Goal: Task Accomplishment & Management: Use online tool/utility

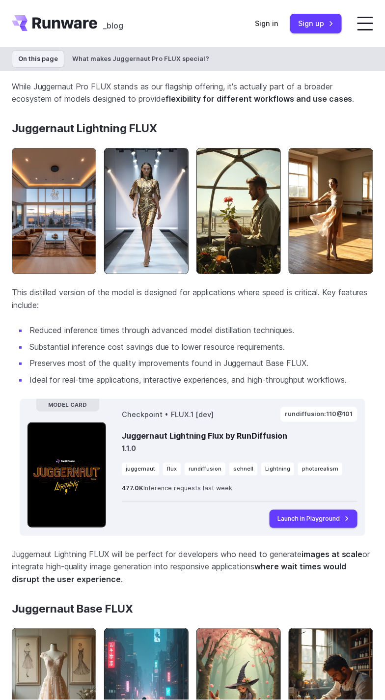
scroll to position [3253, 0]
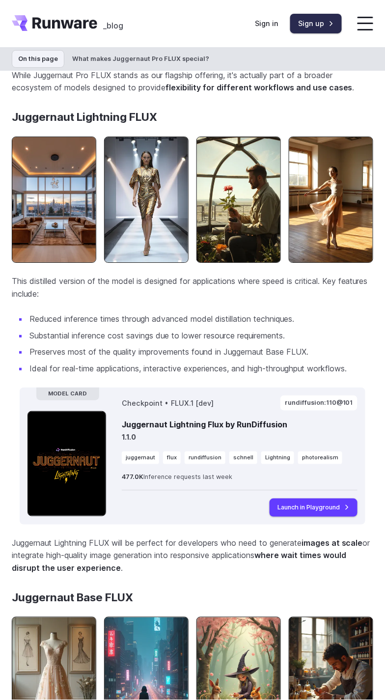
click at [311, 23] on link "Sign up" at bounding box center [316, 23] width 52 height 19
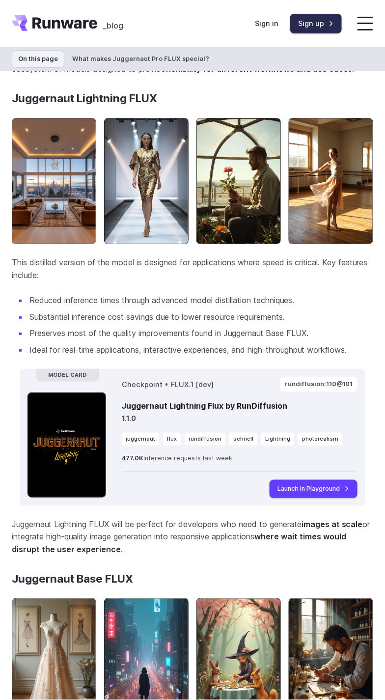
scroll to position [3309, 0]
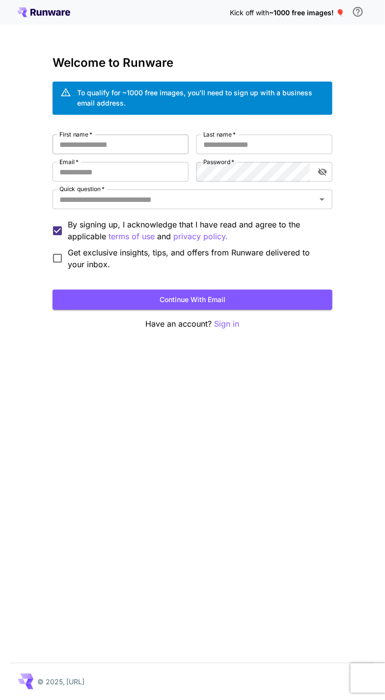
click at [141, 145] on input "First name   *" at bounding box center [121, 145] width 136 height 20
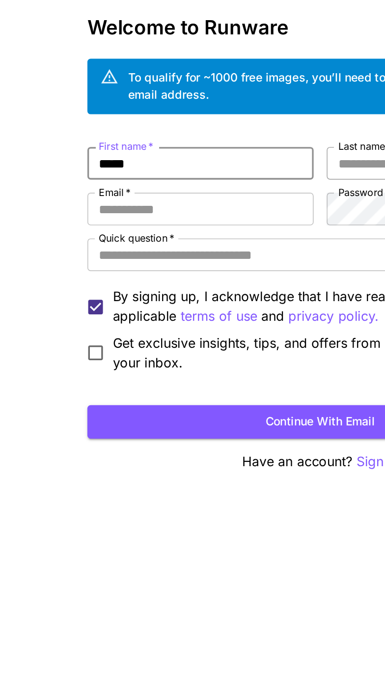
type input "****"
click at [213, 147] on input "Last name   *" at bounding box center [264, 145] width 136 height 20
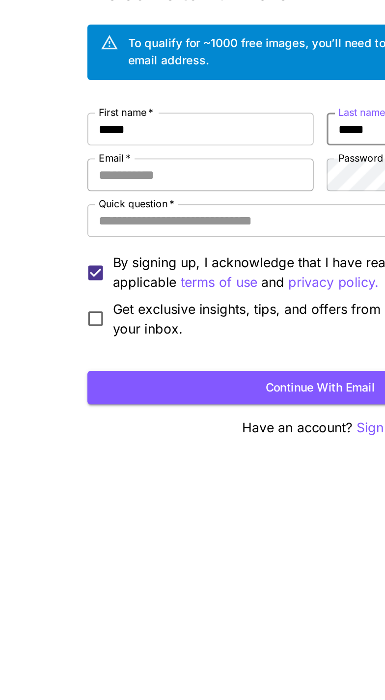
type input "*****"
click at [154, 174] on input "Email   *" at bounding box center [121, 172] width 136 height 20
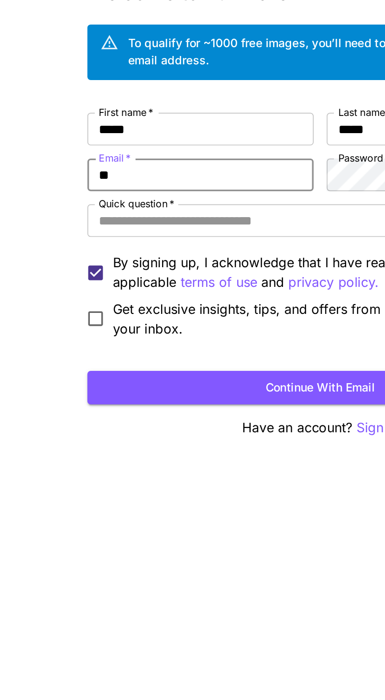
type input "*"
click at [173, 171] on input "**********" at bounding box center [121, 172] width 136 height 20
click at [165, 174] on input "**********" at bounding box center [121, 172] width 136 height 20
click at [172, 170] on input "**********" at bounding box center [121, 172] width 136 height 20
type input "**********"
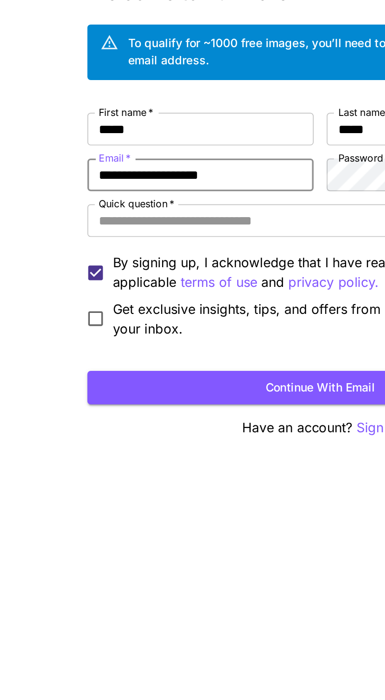
click at [164, 116] on div "**********" at bounding box center [193, 193] width 280 height 274
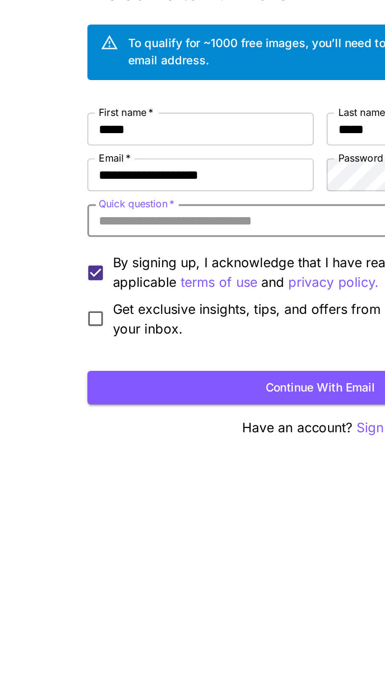
click at [167, 200] on input "Quick question   *" at bounding box center [185, 200] width 258 height 14
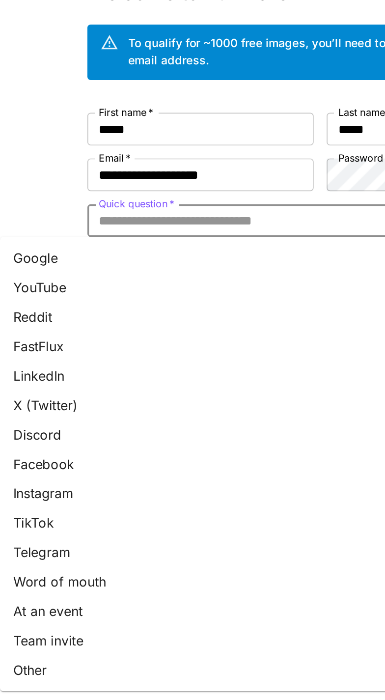
click at [45, 220] on li "Google" at bounding box center [140, 222] width 280 height 18
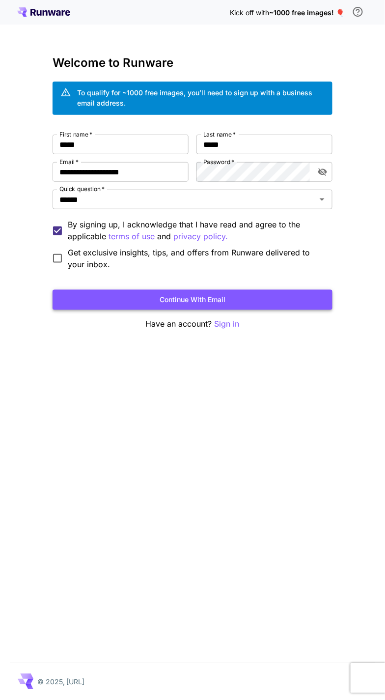
click at [288, 290] on button "Continue with email" at bounding box center [193, 300] width 280 height 20
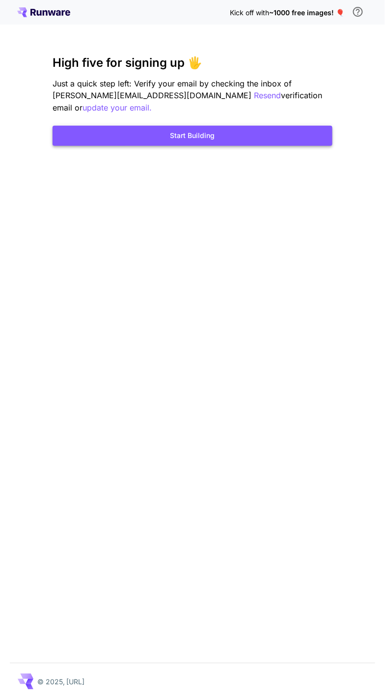
click at [246, 126] on button "Start Building" at bounding box center [193, 136] width 280 height 20
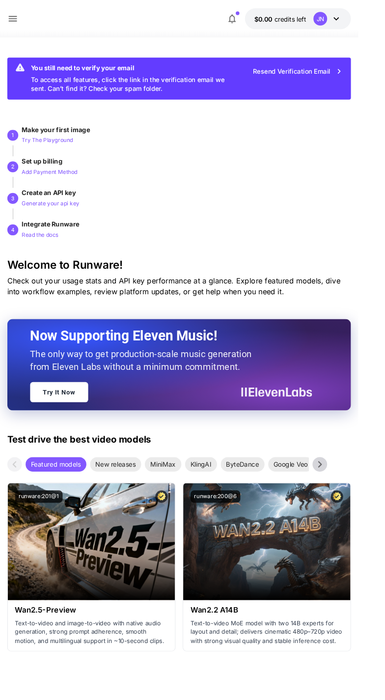
click at [253, 18] on icon "button" at bounding box center [250, 20] width 12 height 12
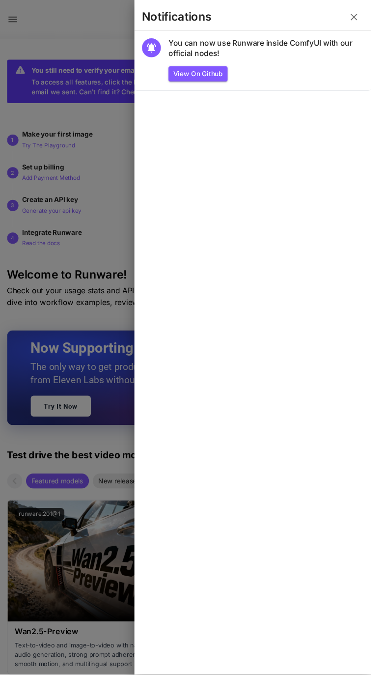
click at [373, 12] on icon "button" at bounding box center [368, 18] width 12 height 12
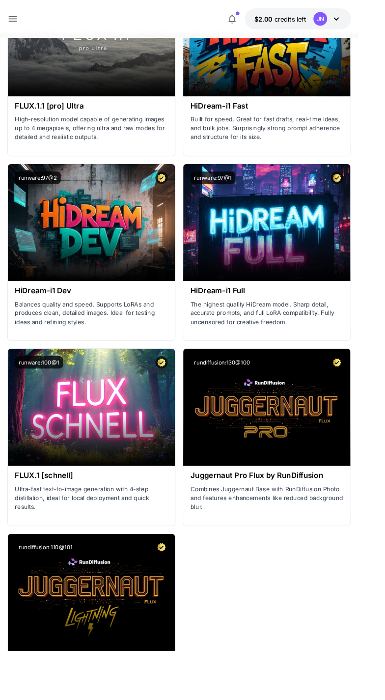
scroll to position [4795, 0]
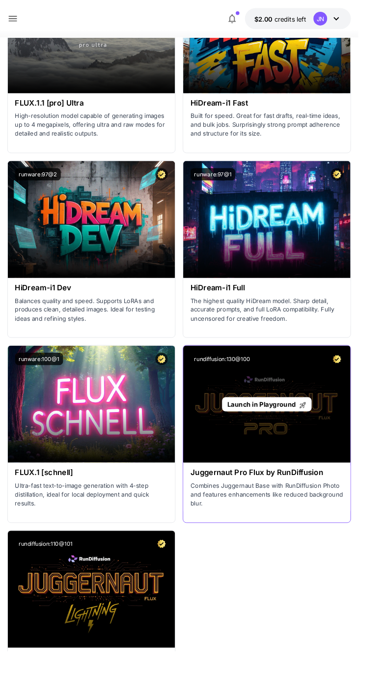
click at [306, 490] on div "Launch in Playground" at bounding box center [287, 434] width 180 height 126
click at [297, 430] on span "Launch in Playground" at bounding box center [282, 434] width 74 height 8
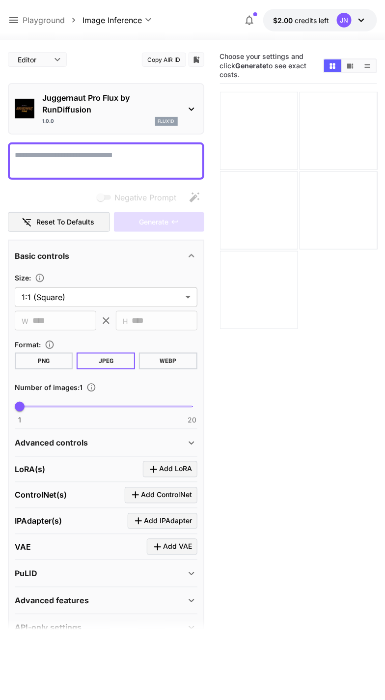
click at [159, 158] on textarea "Negative Prompt" at bounding box center [106, 161] width 183 height 24
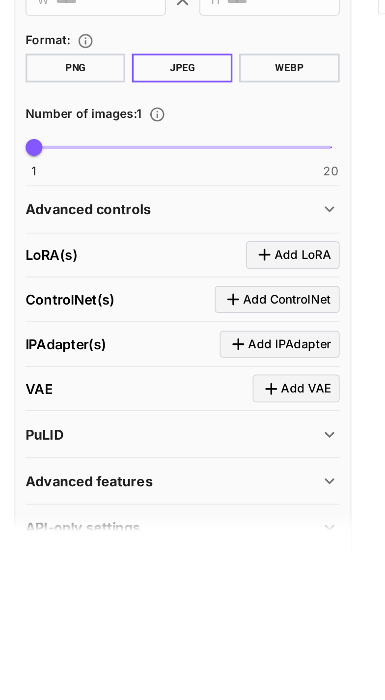
type textarea "**********"
click at [105, 386] on div "Number of images : 1" at bounding box center [106, 387] width 183 height 12
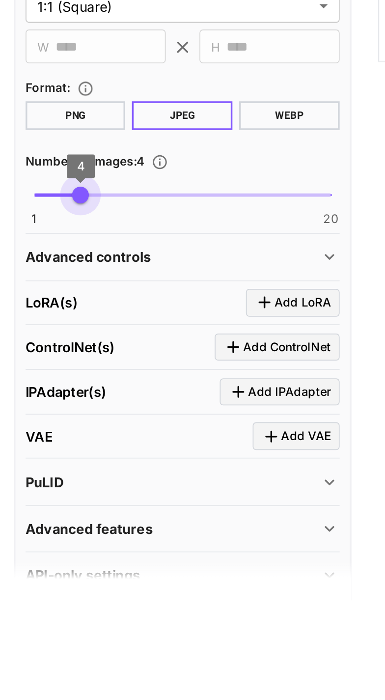
type input "*"
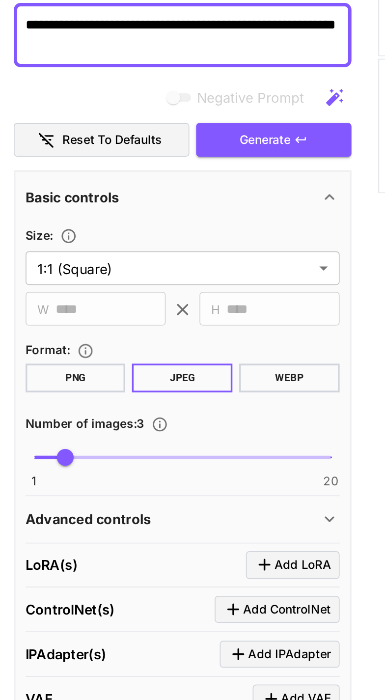
scroll to position [77, 0]
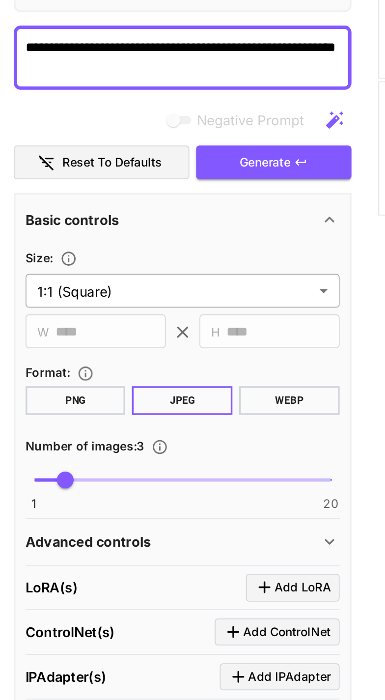
click at [191, 297] on body "**********" at bounding box center [192, 312] width 385 height 778
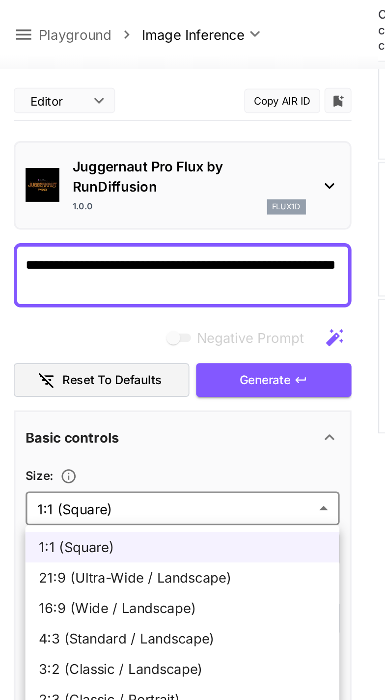
click at [109, 375] on span "4:3 (Standard / Landscape)" at bounding box center [106, 371] width 167 height 12
type input "**********"
type input "****"
type input "***"
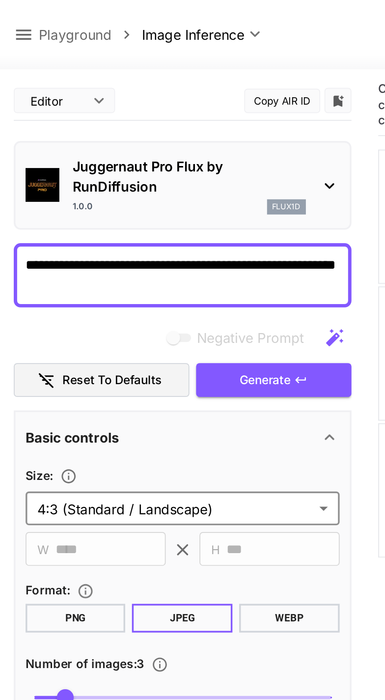
scroll to position [0, 0]
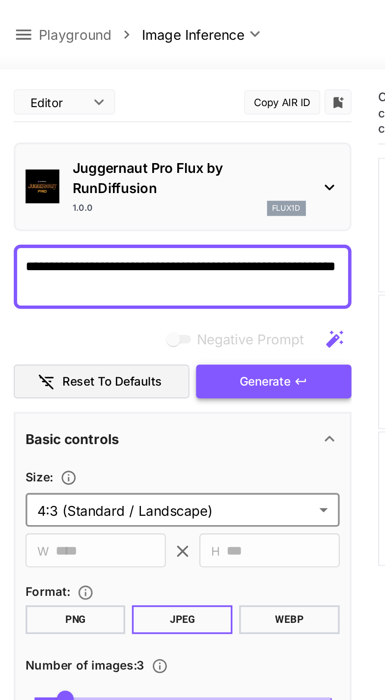
click at [164, 222] on span "Generate" at bounding box center [154, 222] width 29 height 12
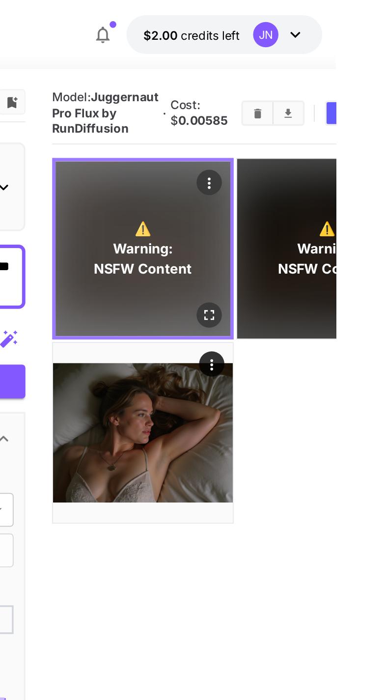
click at [278, 156] on span "NSFW Content" at bounding box center [272, 156] width 57 height 12
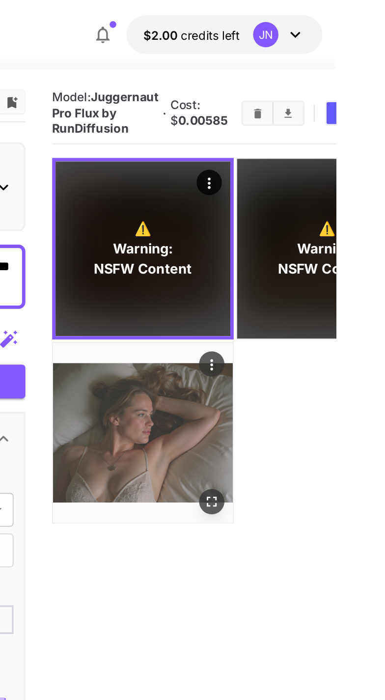
click at [269, 246] on img at bounding box center [273, 251] width 105 height 105
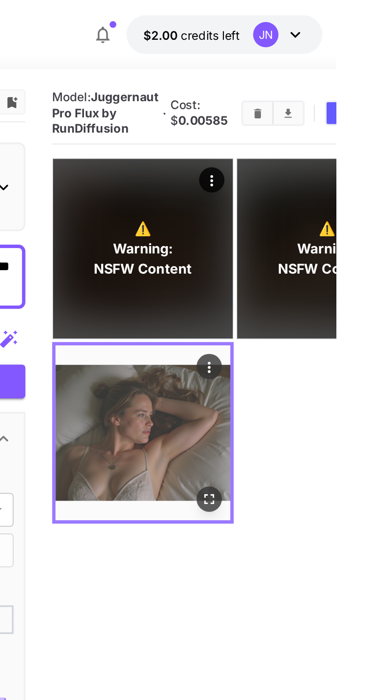
click at [308, 287] on icon "Open in fullscreen" at bounding box center [311, 290] width 6 height 6
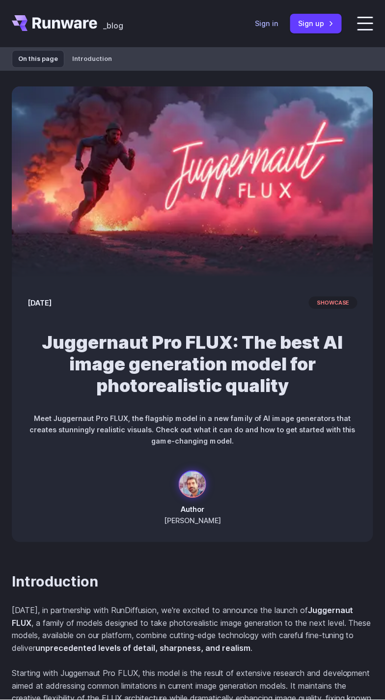
click at [262, 28] on link "Sign in" at bounding box center [267, 23] width 24 height 11
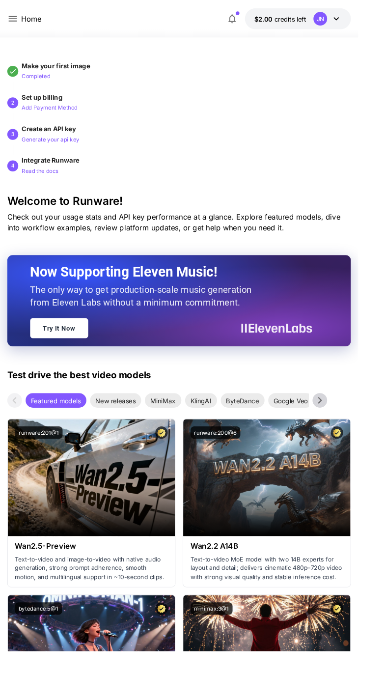
click at [4, 24] on div "Home $2.00 credits left JN" at bounding box center [192, 20] width 385 height 40
click at [20, 13] on div "Home $2.00 credits left JN" at bounding box center [193, 20] width 370 height 23
click at [11, 17] on icon at bounding box center [14, 20] width 12 height 12
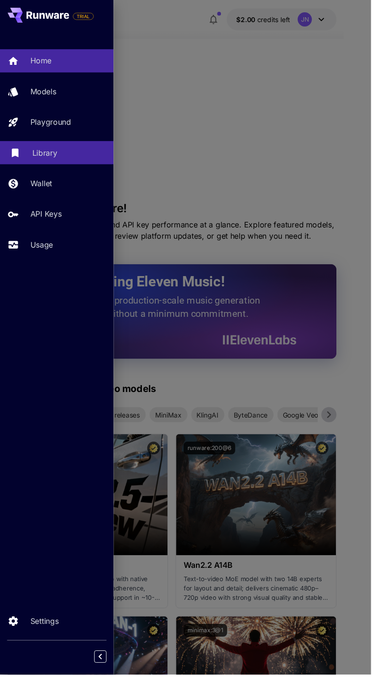
click at [68, 156] on div "Library" at bounding box center [71, 159] width 77 height 12
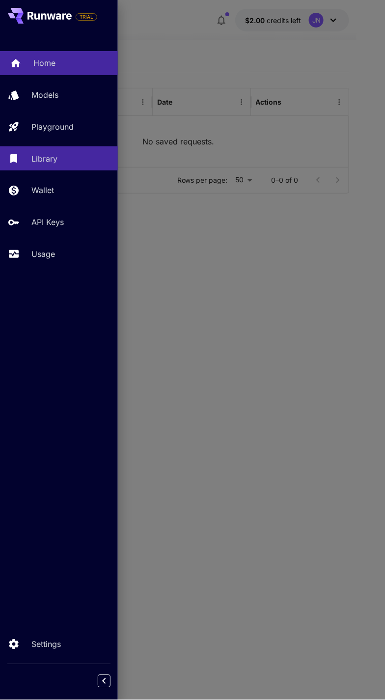
click at [15, 63] on icon at bounding box center [16, 61] width 12 height 12
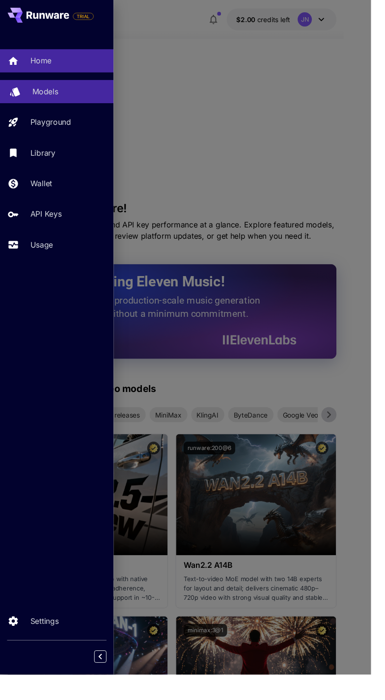
click at [24, 103] on link "Models" at bounding box center [59, 95] width 118 height 24
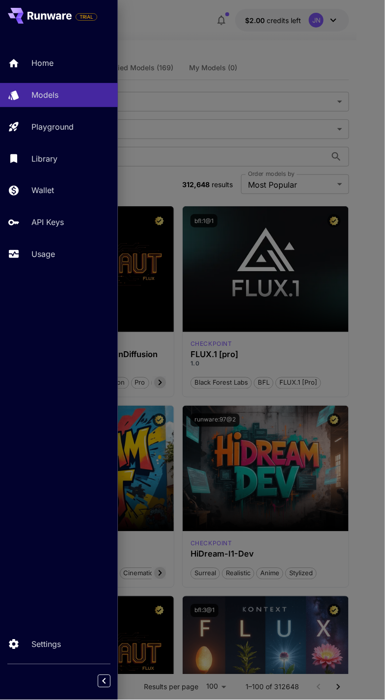
click at [365, 64] on div at bounding box center [192, 350] width 385 height 700
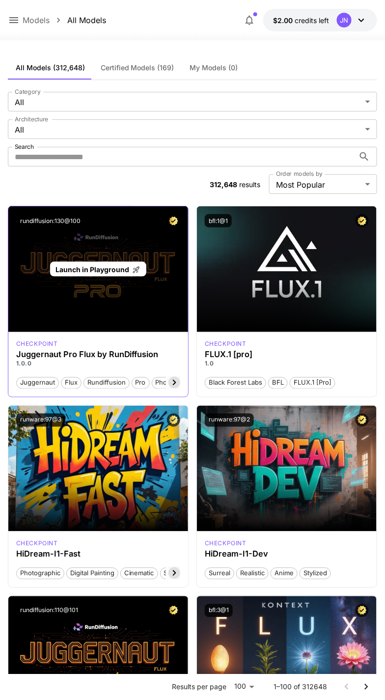
click at [107, 300] on div "Launch in Playground" at bounding box center [98, 269] width 180 height 126
click at [114, 266] on span "Launch in Playground" at bounding box center [93, 269] width 74 height 8
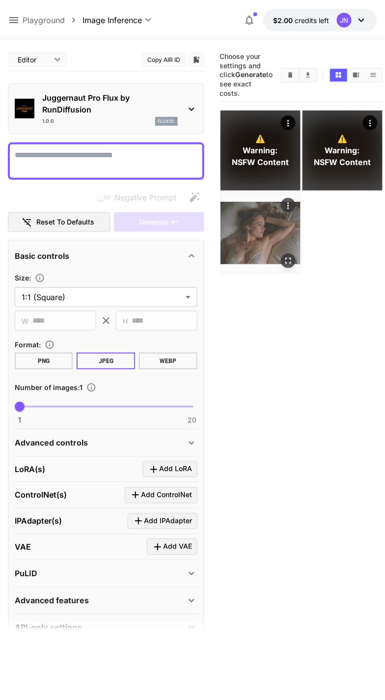
click at [287, 209] on icon "Actions" at bounding box center [287, 205] width 1 height 6
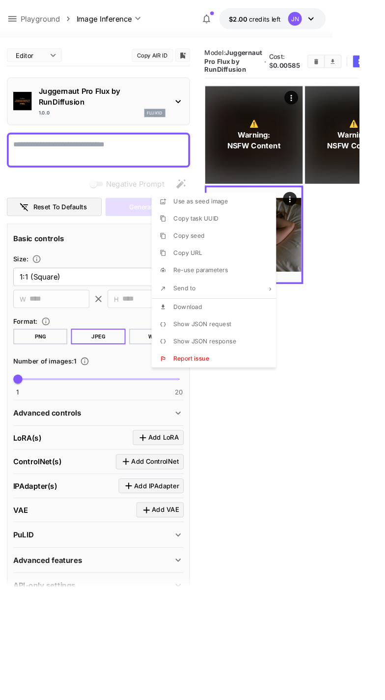
click at [225, 323] on li "Download" at bounding box center [233, 329] width 140 height 19
click at [303, 110] on div at bounding box center [192, 350] width 385 height 700
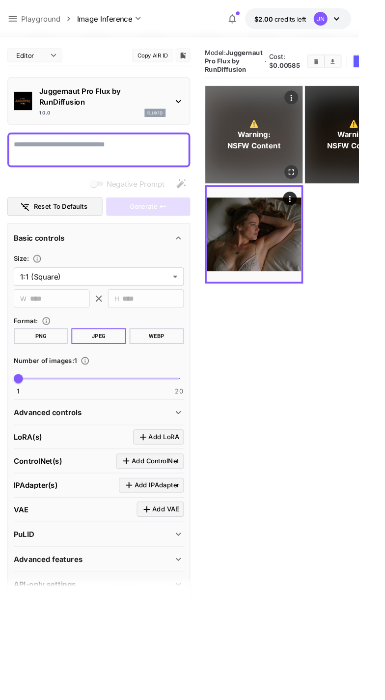
click at [312, 108] on icon "Actions" at bounding box center [312, 105] width 1 height 6
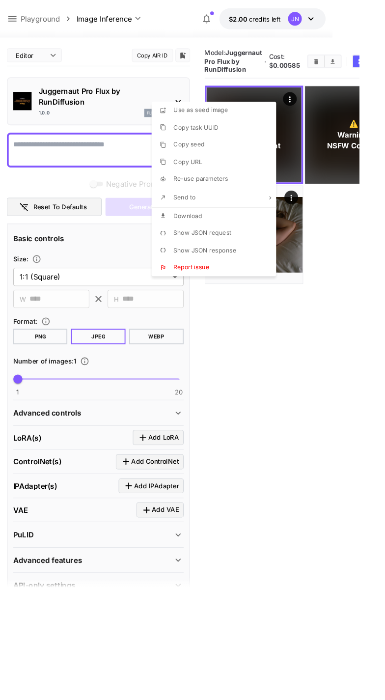
click at [230, 231] on li "Download" at bounding box center [233, 232] width 140 height 19
click at [385, 109] on div at bounding box center [192, 350] width 385 height 700
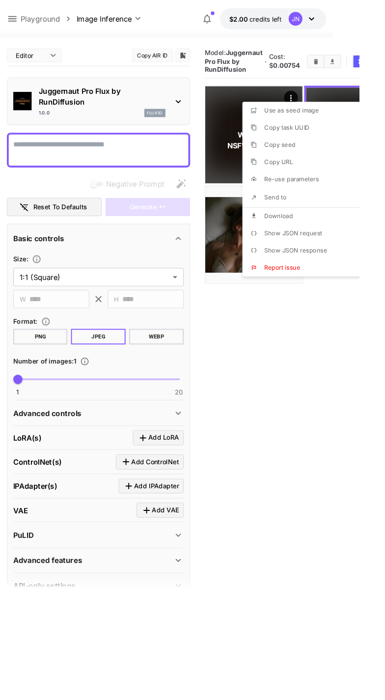
click at [326, 232] on li "Download" at bounding box center [330, 232] width 140 height 19
click at [274, 380] on div at bounding box center [192, 350] width 385 height 700
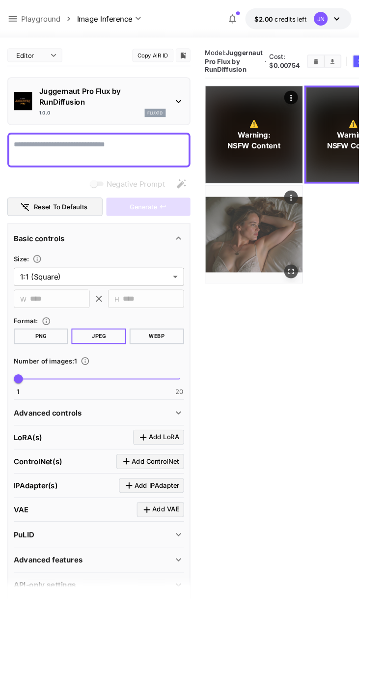
click at [311, 212] on icon "Actions" at bounding box center [311, 212] width 1 height 6
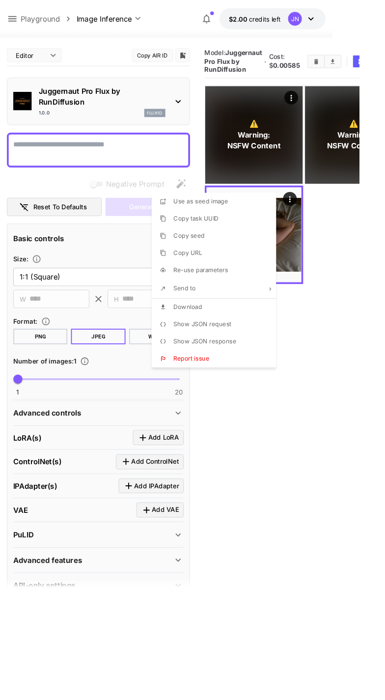
click at [232, 292] on span "Re-use parameters" at bounding box center [215, 289] width 58 height 8
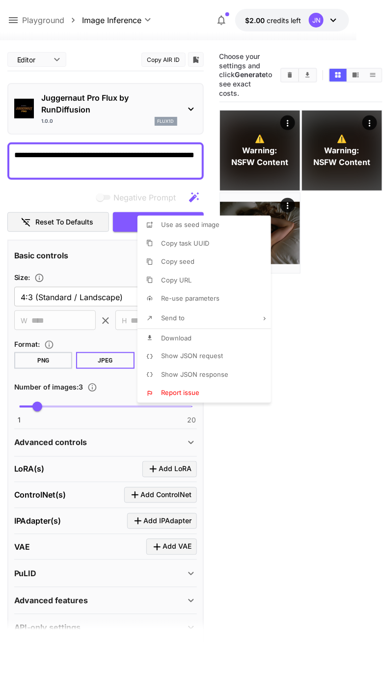
click at [24, 167] on div at bounding box center [192, 350] width 385 height 700
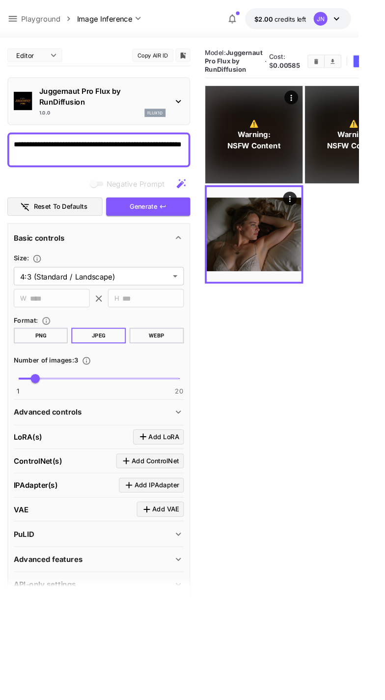
click at [191, 154] on textarea "**********" at bounding box center [106, 161] width 183 height 24
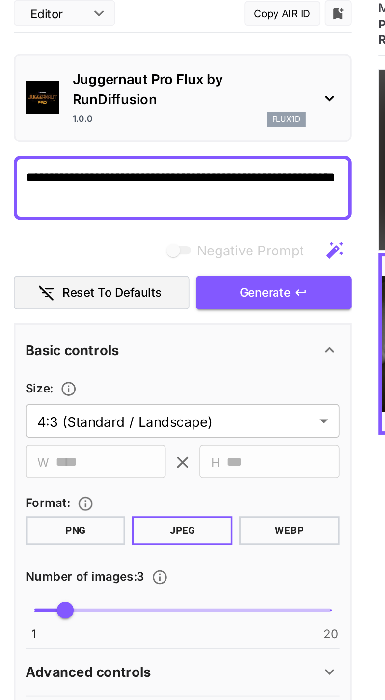
click at [27, 161] on textarea "**********" at bounding box center [106, 161] width 183 height 24
click at [29, 168] on textarea "**********" at bounding box center [106, 161] width 183 height 24
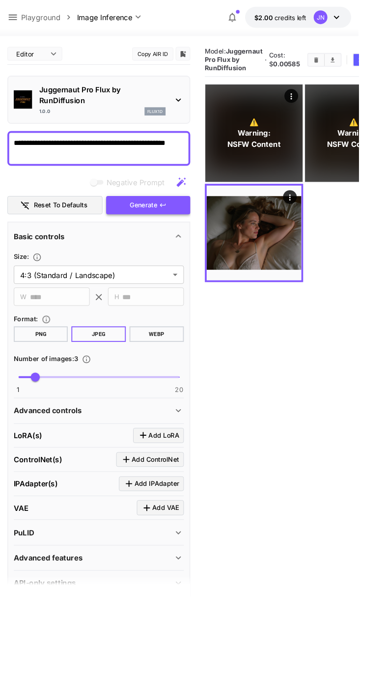
click at [167, 224] on span "Generate" at bounding box center [154, 222] width 29 height 12
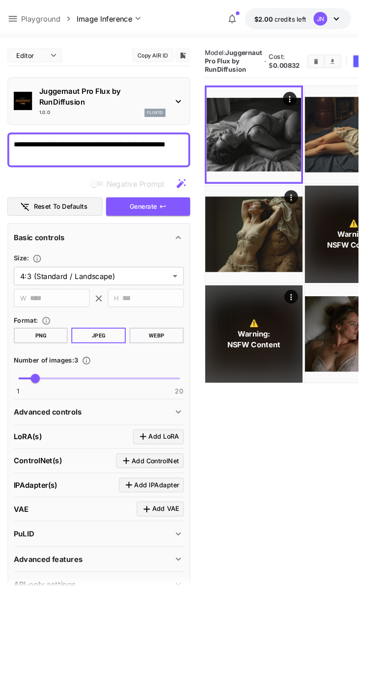
click at [126, 171] on textarea "**********" at bounding box center [106, 161] width 183 height 24
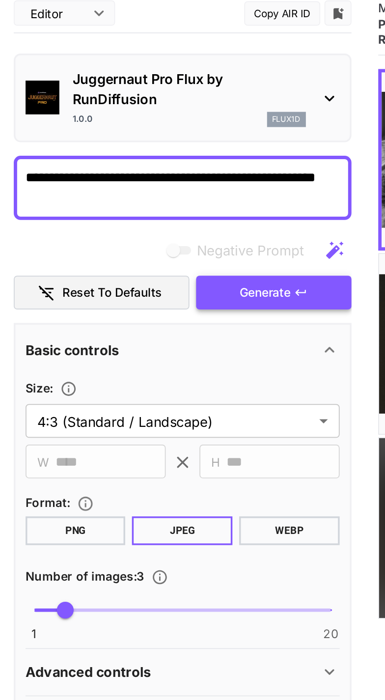
type textarea "**********"
click at [155, 223] on span "Generate" at bounding box center [154, 222] width 29 height 12
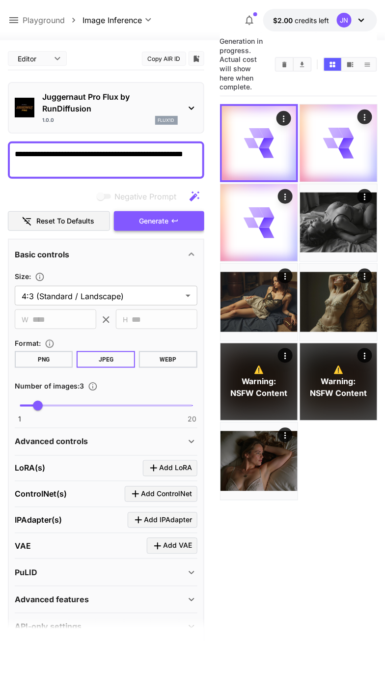
scroll to position [12, 0]
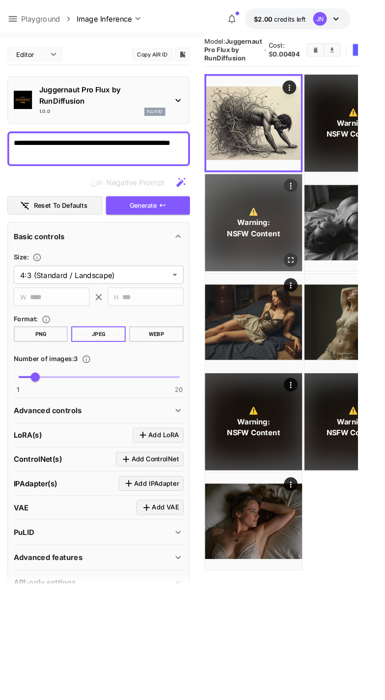
click at [312, 201] on icon "Actions" at bounding box center [312, 199] width 1 height 6
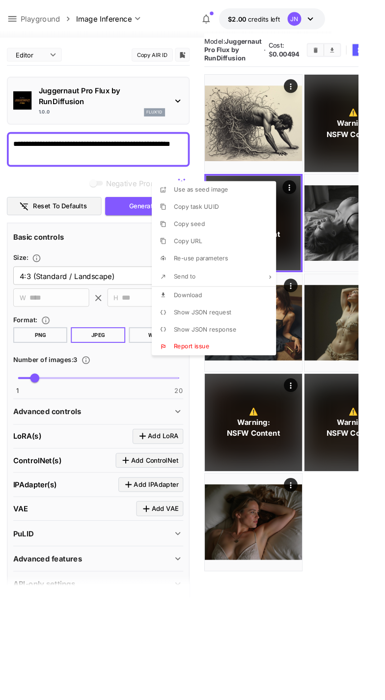
click at [229, 317] on li "Download" at bounding box center [233, 317] width 140 height 19
click at [385, 106] on div at bounding box center [192, 350] width 385 height 700
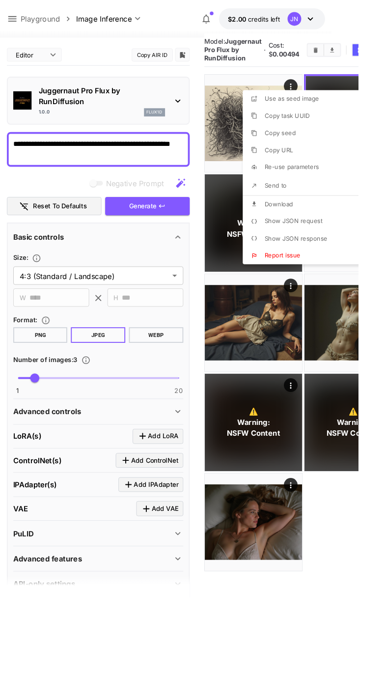
click at [320, 220] on li "Download" at bounding box center [331, 219] width 140 height 19
click at [301, 297] on div at bounding box center [192, 350] width 385 height 700
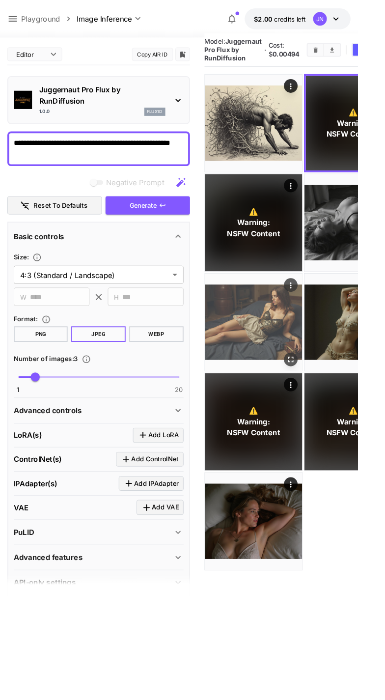
click at [308, 302] on icon "Actions" at bounding box center [313, 307] width 10 height 10
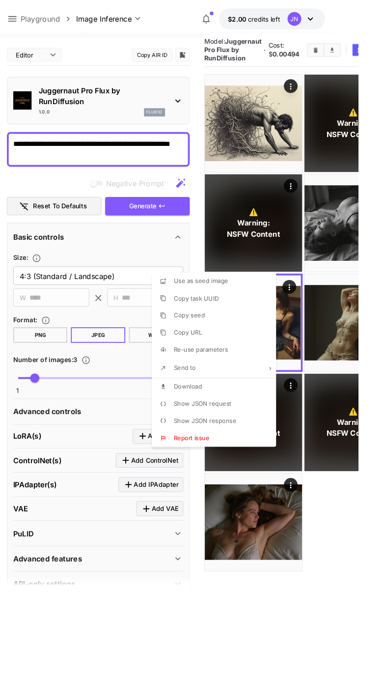
click at [233, 413] on li "Download" at bounding box center [233, 415] width 140 height 19
click at [385, 300] on div at bounding box center [192, 350] width 385 height 700
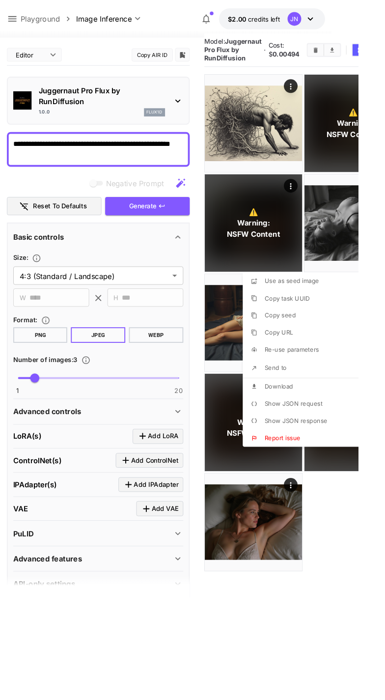
click at [331, 412] on li "Download" at bounding box center [331, 415] width 140 height 19
click at [385, 195] on div at bounding box center [192, 350] width 385 height 700
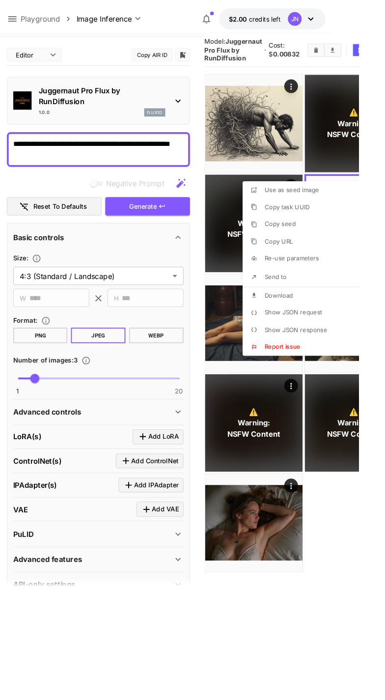
click at [315, 319] on li "Download" at bounding box center [330, 317] width 140 height 19
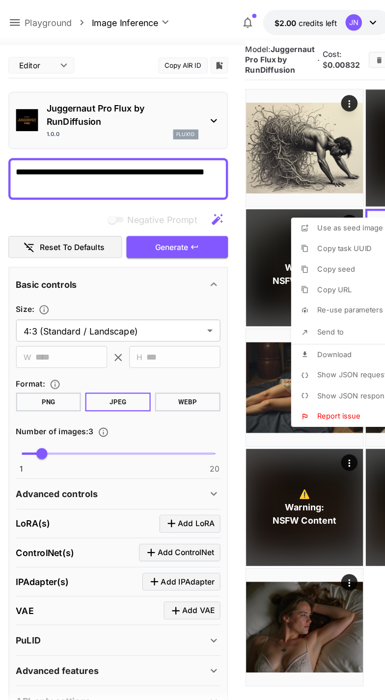
click at [148, 169] on div at bounding box center [192, 350] width 385 height 700
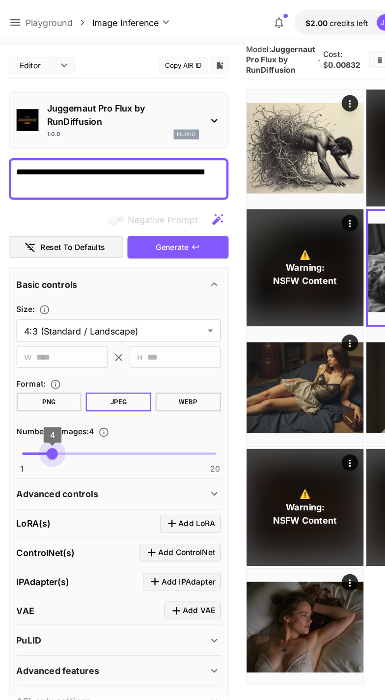
type input "*"
click at [124, 166] on textarea "**********" at bounding box center [106, 160] width 183 height 24
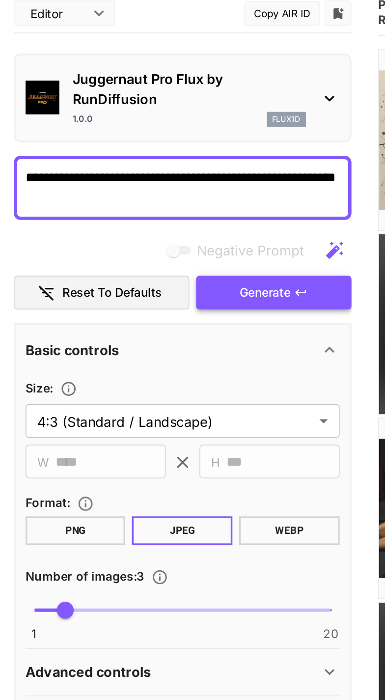
click at [151, 220] on span "Generate" at bounding box center [154, 221] width 29 height 12
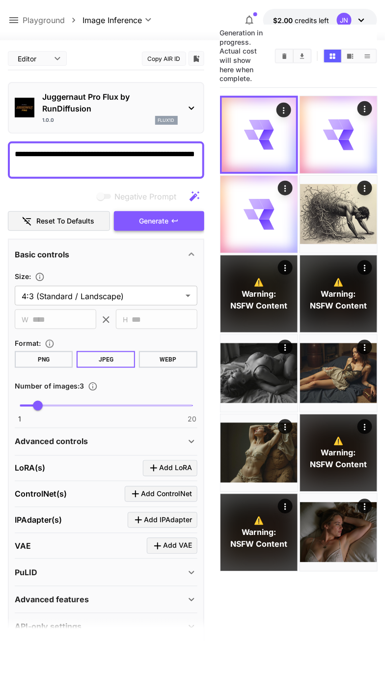
scroll to position [20, 0]
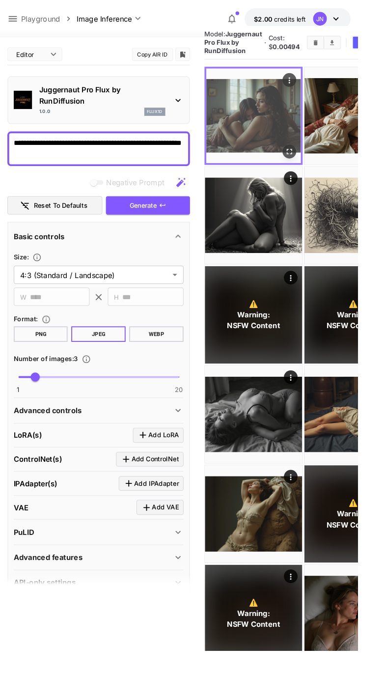
click at [263, 143] on img at bounding box center [273, 125] width 102 height 102
click at [294, 99] on img at bounding box center [273, 125] width 102 height 102
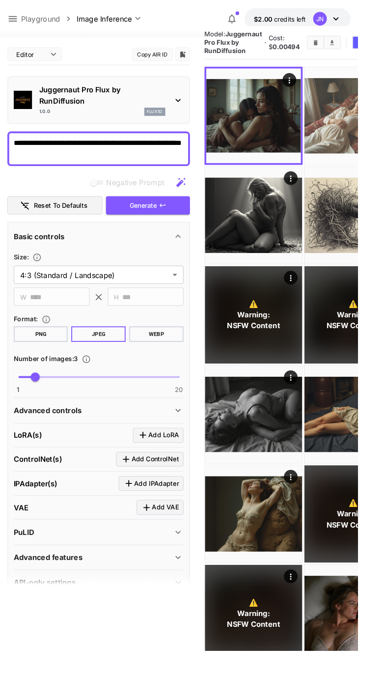
click at [385, 92] on img at bounding box center [380, 124] width 105 height 105
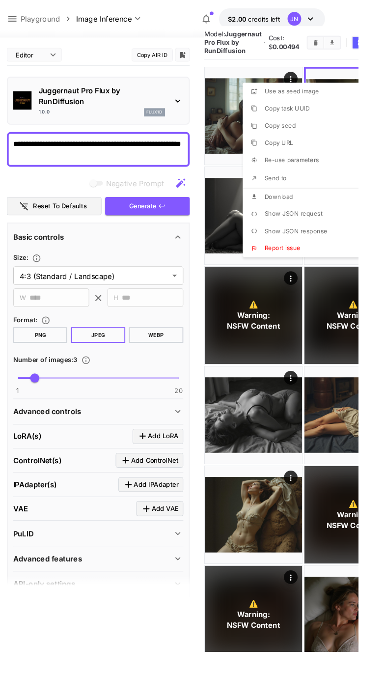
click at [322, 211] on li "Download" at bounding box center [331, 211] width 140 height 19
click at [296, 699] on div at bounding box center [192, 350] width 385 height 700
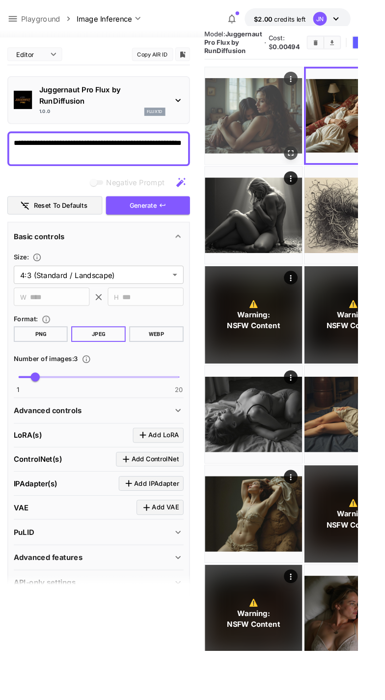
click at [308, 90] on div "Actions" at bounding box center [313, 85] width 10 height 12
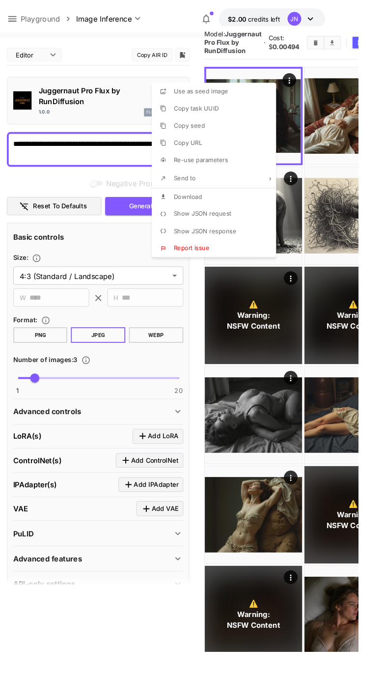
click at [221, 212] on li "Download" at bounding box center [233, 211] width 140 height 19
click at [348, 699] on div at bounding box center [192, 350] width 385 height 700
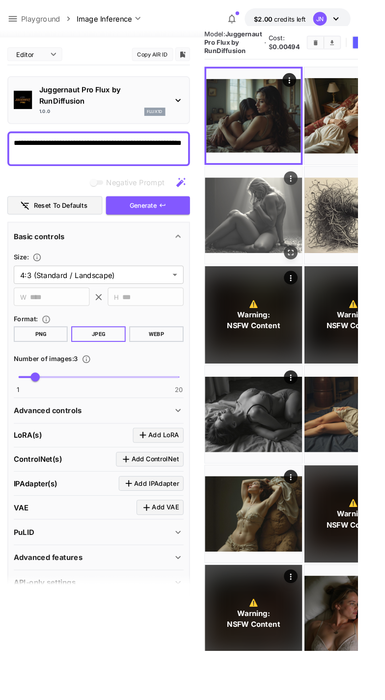
click at [308, 195] on icon "Actions" at bounding box center [313, 192] width 10 height 10
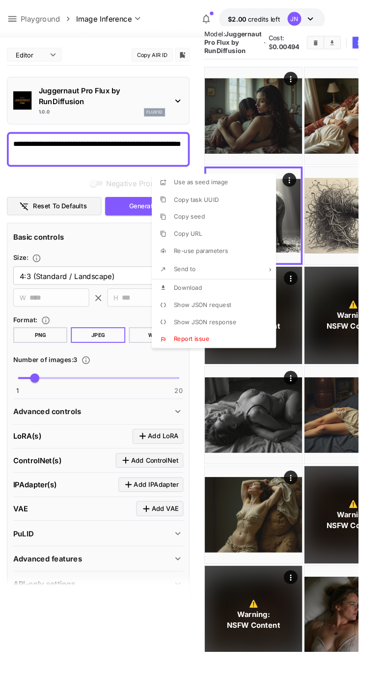
click at [231, 310] on li "Download" at bounding box center [233, 309] width 140 height 19
click at [104, 160] on div at bounding box center [192, 350] width 385 height 700
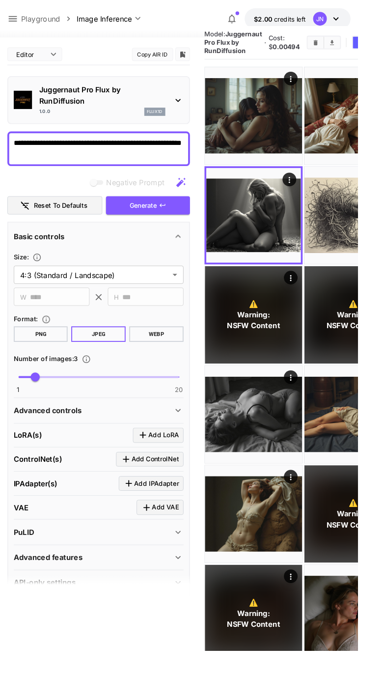
click at [46, 164] on textarea "**********" at bounding box center [106, 160] width 183 height 24
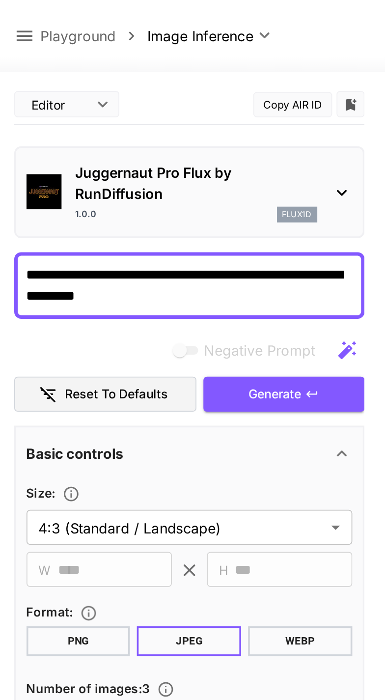
scroll to position [0, 0]
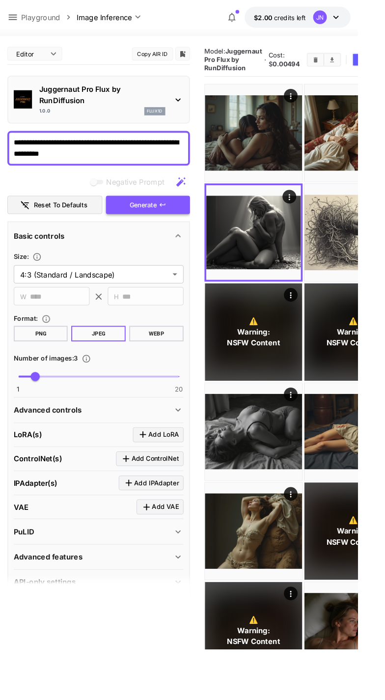
click at [170, 227] on button "Generate" at bounding box center [159, 222] width 90 height 20
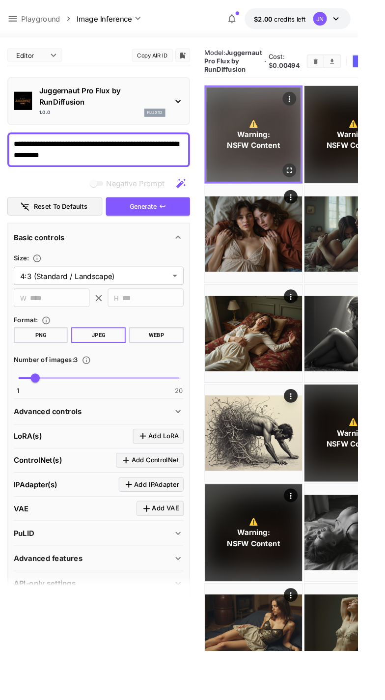
click at [296, 122] on div "⚠️ Warning: NSFW Content" at bounding box center [273, 145] width 102 height 102
click at [307, 112] on icon "Actions" at bounding box center [312, 107] width 10 height 10
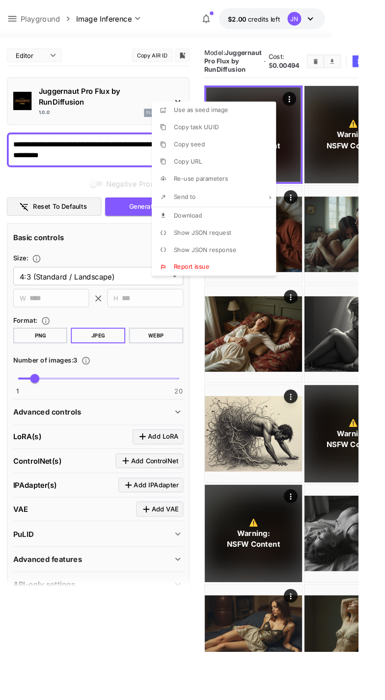
click at [228, 234] on li "Download" at bounding box center [233, 232] width 140 height 19
click at [385, 119] on div at bounding box center [192, 350] width 385 height 700
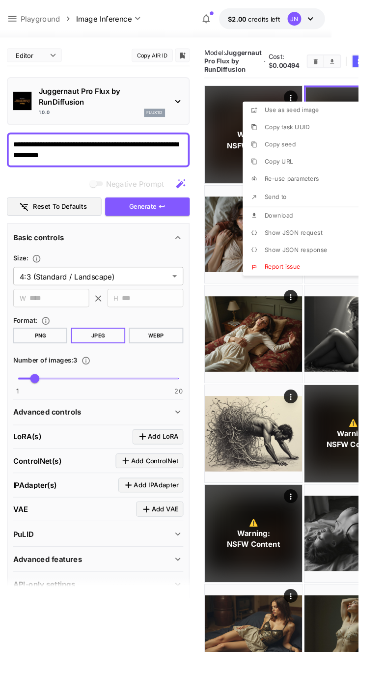
click at [321, 233] on li "Download" at bounding box center [331, 232] width 140 height 19
click at [385, 112] on div at bounding box center [192, 350] width 385 height 700
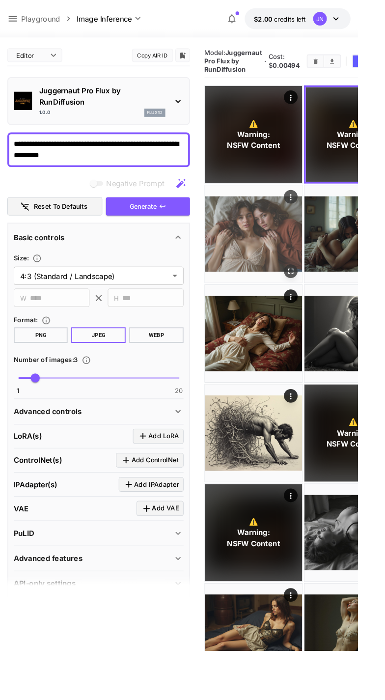
click at [308, 214] on icon "Actions" at bounding box center [313, 212] width 10 height 10
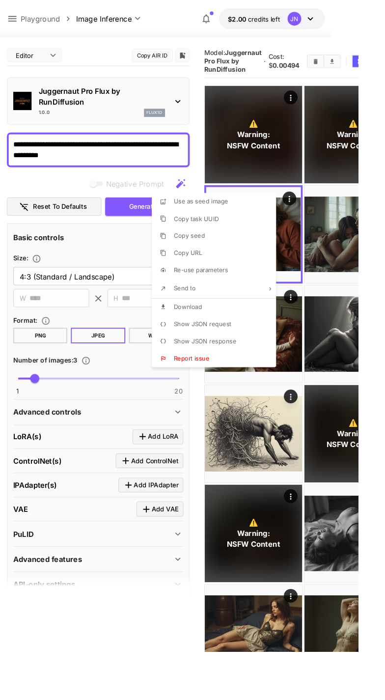
click at [237, 329] on li "Download" at bounding box center [233, 330] width 140 height 19
click at [137, 158] on div at bounding box center [192, 350] width 385 height 700
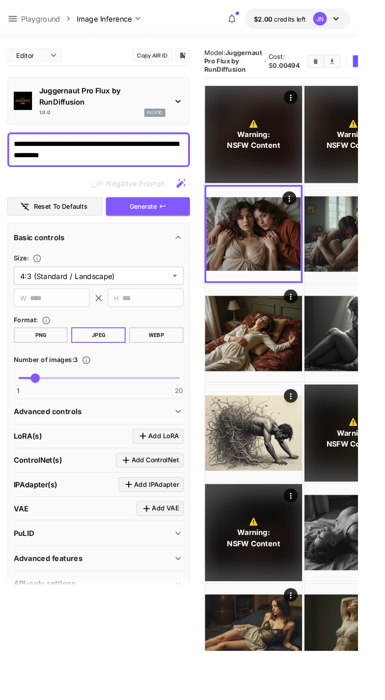
click at [130, 161] on textarea "**********" at bounding box center [106, 161] width 183 height 24
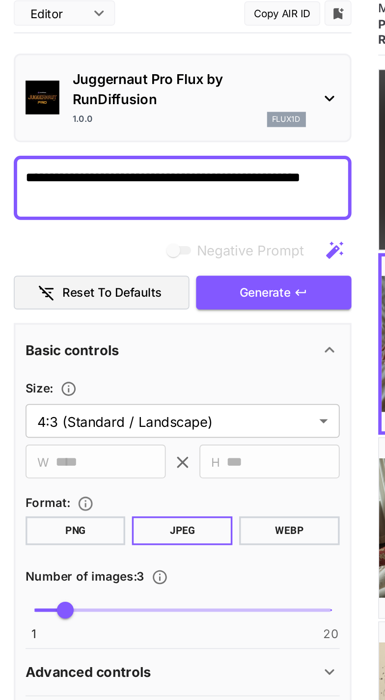
click at [183, 157] on textarea "**********" at bounding box center [106, 161] width 183 height 24
click at [196, 155] on textarea "**********" at bounding box center [106, 161] width 183 height 24
click at [167, 219] on span "Generate" at bounding box center [154, 222] width 29 height 12
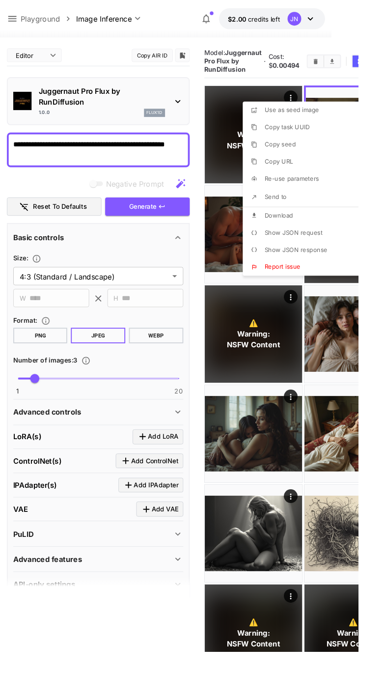
click at [317, 233] on li "Download" at bounding box center [331, 232] width 140 height 19
click at [205, 279] on div at bounding box center [192, 350] width 385 height 700
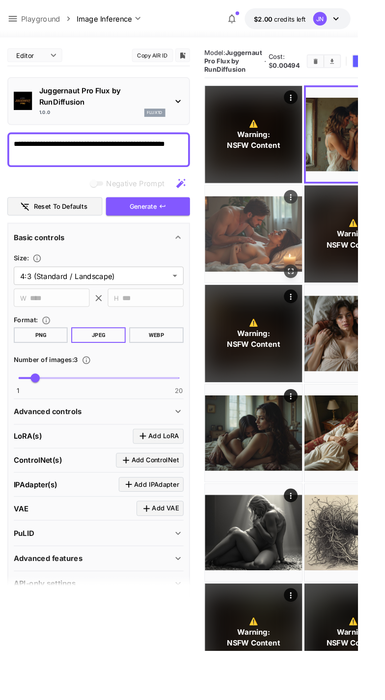
click at [308, 213] on icon "Actions" at bounding box center [313, 212] width 10 height 10
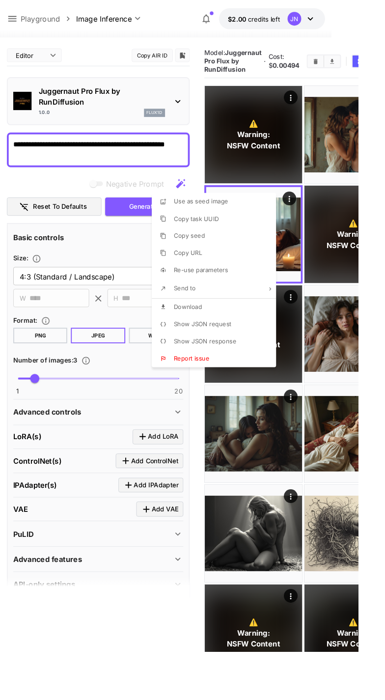
click at [239, 330] on li "Download" at bounding box center [233, 330] width 140 height 19
click at [297, 118] on div at bounding box center [192, 350] width 385 height 700
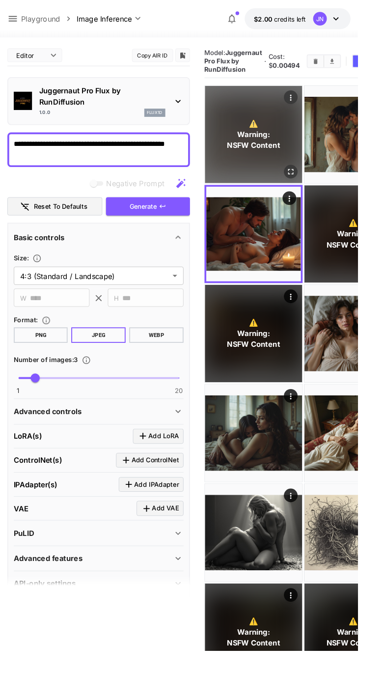
click at [308, 110] on icon "Actions" at bounding box center [313, 105] width 10 height 10
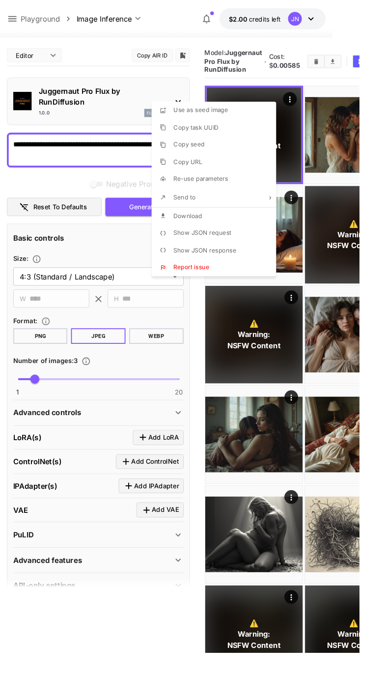
click at [230, 237] on li "Download" at bounding box center [233, 232] width 140 height 19
click at [118, 156] on div at bounding box center [192, 350] width 385 height 700
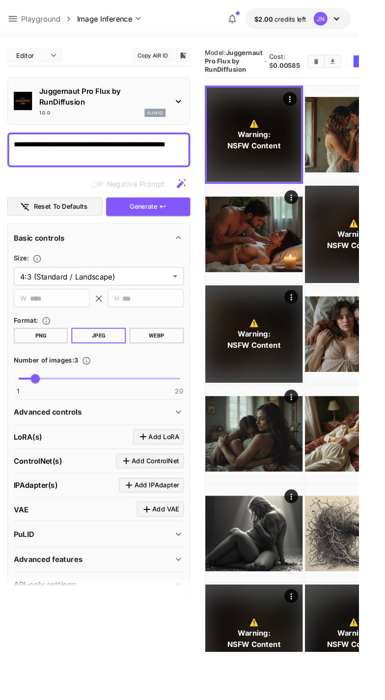
click at [47, 167] on textarea "**********" at bounding box center [106, 161] width 183 height 24
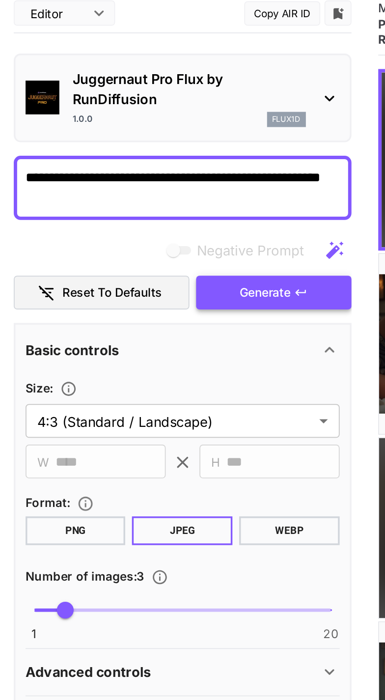
type textarea "**********"
click at [159, 221] on span "Generate" at bounding box center [154, 222] width 29 height 12
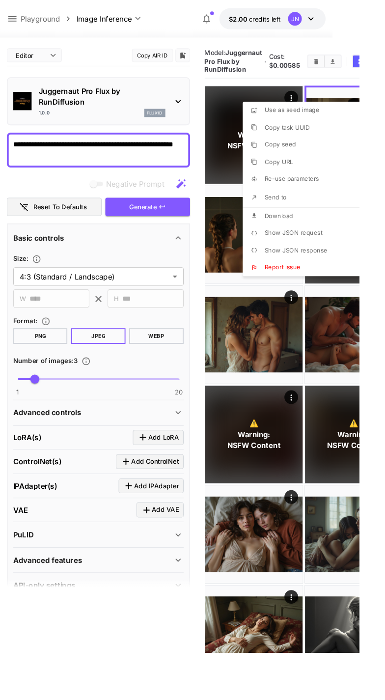
click at [322, 233] on li "Download" at bounding box center [330, 232] width 140 height 19
click at [211, 294] on div at bounding box center [192, 350] width 385 height 700
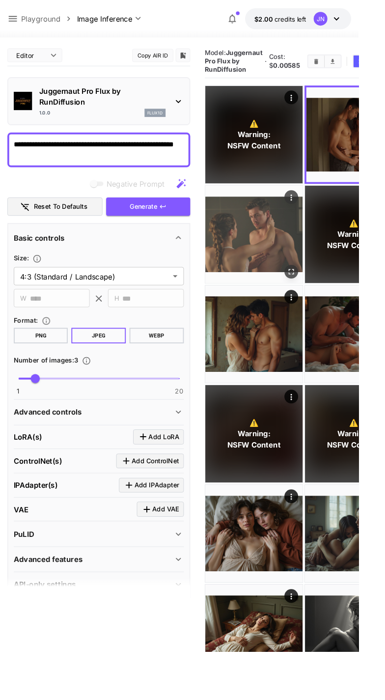
click at [308, 215] on icon "Actions" at bounding box center [313, 212] width 10 height 10
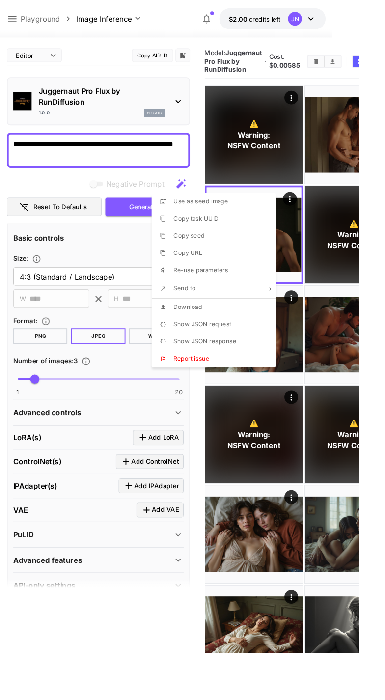
click at [239, 322] on li "Download" at bounding box center [233, 329] width 140 height 19
click at [302, 112] on div at bounding box center [192, 350] width 385 height 700
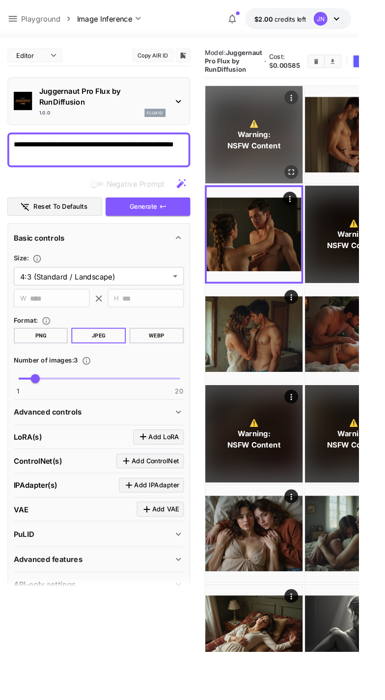
click at [308, 110] on icon "Actions" at bounding box center [313, 105] width 10 height 10
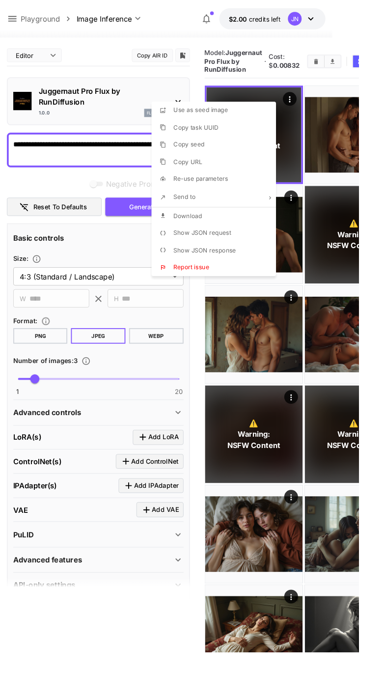
click at [234, 227] on li "Download" at bounding box center [233, 232] width 140 height 19
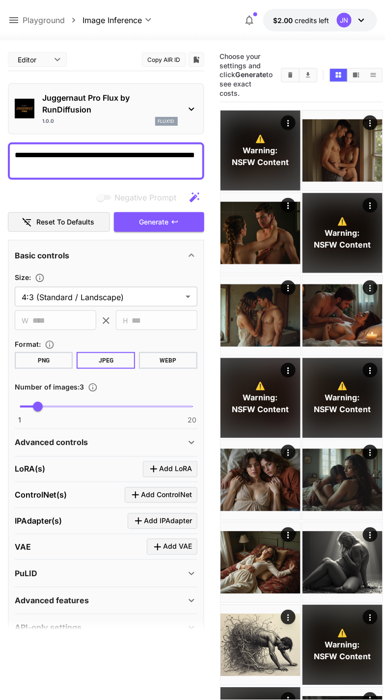
click at [38, 157] on textarea "**********" at bounding box center [106, 161] width 183 height 24
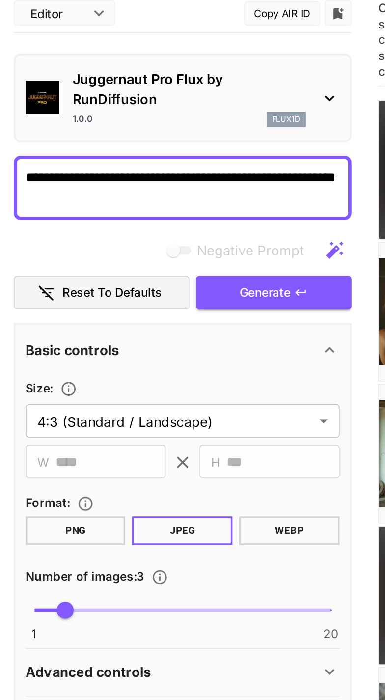
click at [120, 169] on textarea "**********" at bounding box center [106, 161] width 183 height 24
click at [28, 166] on textarea "**********" at bounding box center [106, 161] width 183 height 24
type textarea "**********"
click at [140, 221] on span "Generate" at bounding box center [154, 222] width 29 height 12
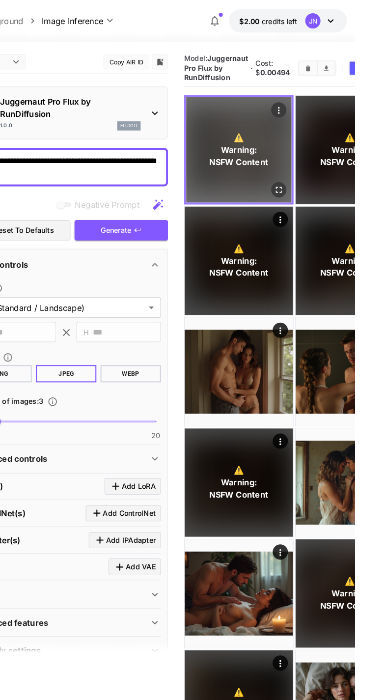
click at [307, 112] on icon "Actions" at bounding box center [312, 107] width 10 height 10
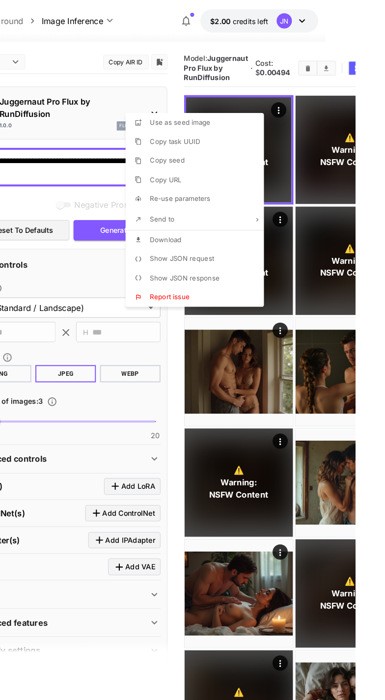
click at [225, 233] on li "Download" at bounding box center [233, 232] width 140 height 19
click at [385, 112] on div at bounding box center [192, 350] width 385 height 700
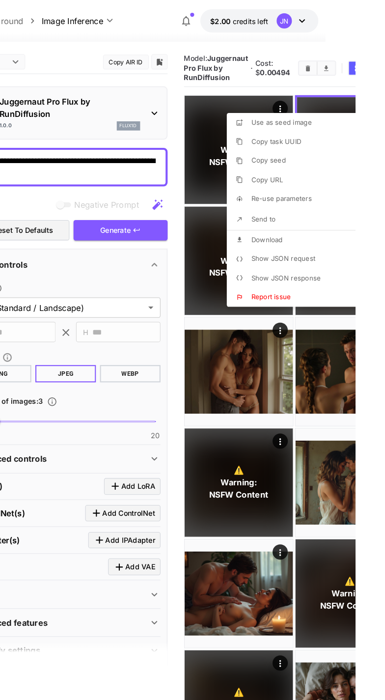
click at [317, 233] on li "Download" at bounding box center [331, 232] width 140 height 19
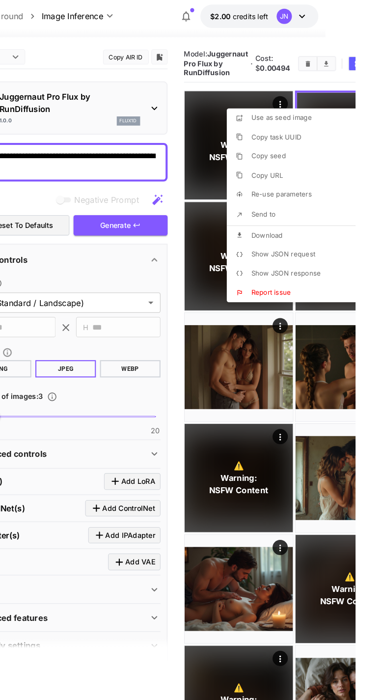
click at [198, 329] on div at bounding box center [192, 350] width 385 height 700
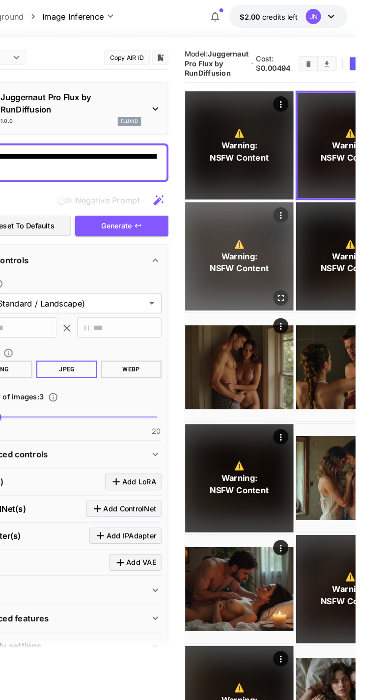
click at [300, 227] on div "⚠️ Warning: NSFW Content" at bounding box center [273, 251] width 105 height 105
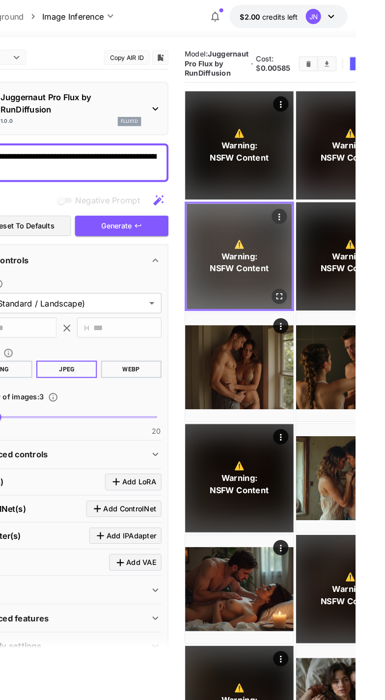
click at [305, 220] on div "⚠️ Warning: NSFW Content" at bounding box center [273, 252] width 102 height 102
click at [307, 214] on icon "Actions" at bounding box center [312, 214] width 10 height 10
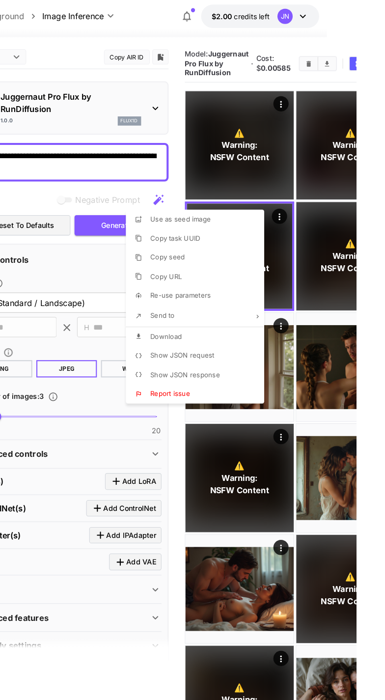
click at [225, 332] on li "Download" at bounding box center [233, 329] width 140 height 19
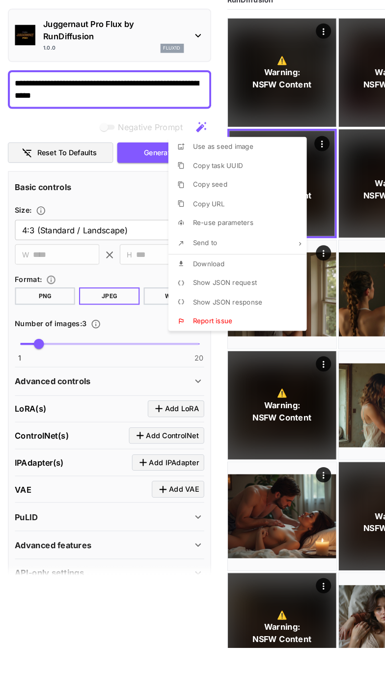
click at [137, 672] on div at bounding box center [192, 350] width 385 height 700
